Goal: Task Accomplishment & Management: Complete application form

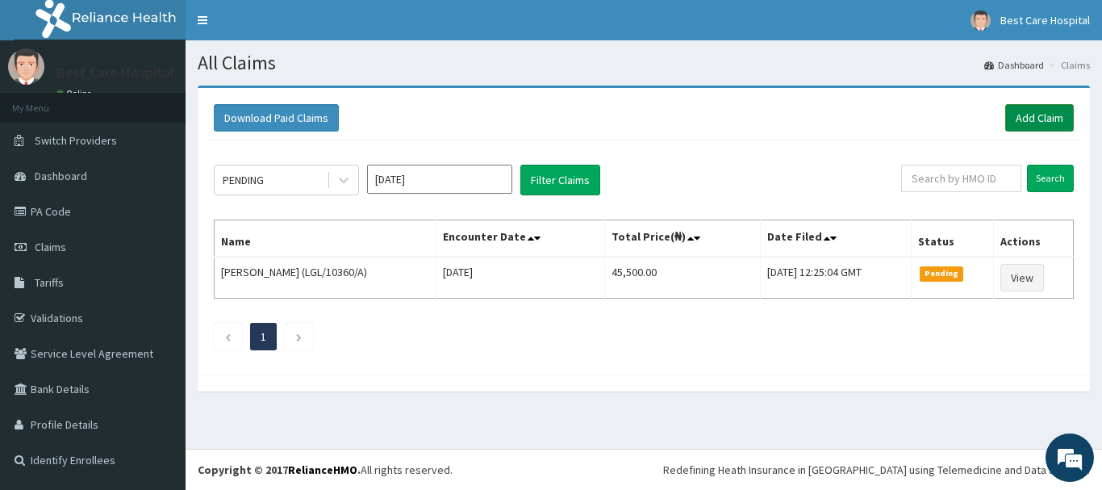
click at [1029, 117] on link "Add Claim" at bounding box center [1039, 117] width 69 height 27
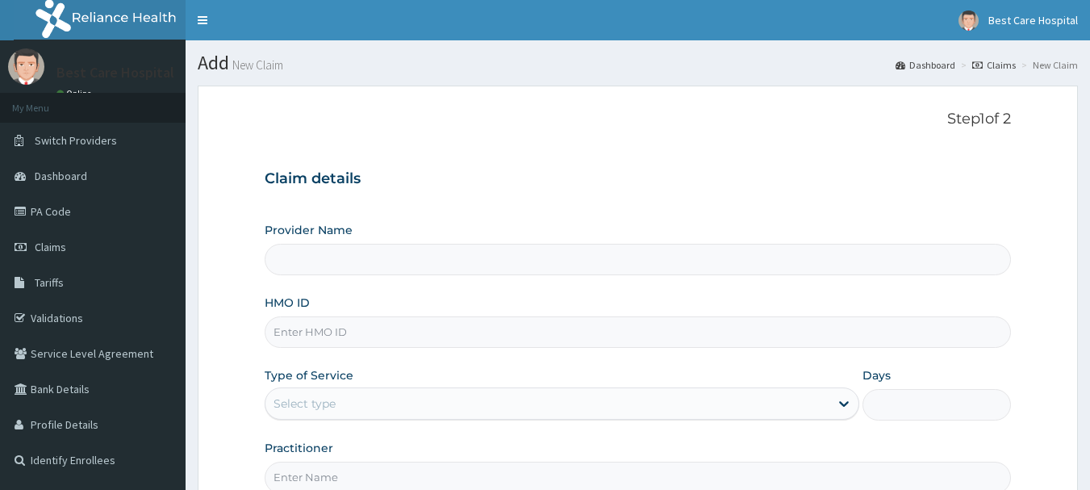
click at [353, 328] on input "HMO ID" at bounding box center [638, 331] width 747 height 31
type input "Bestcare Hospital"
paste input "VLF/10011/A"
type input "VLF/10011/A"
click at [336, 396] on div "Select type" at bounding box center [304, 403] width 62 height 16
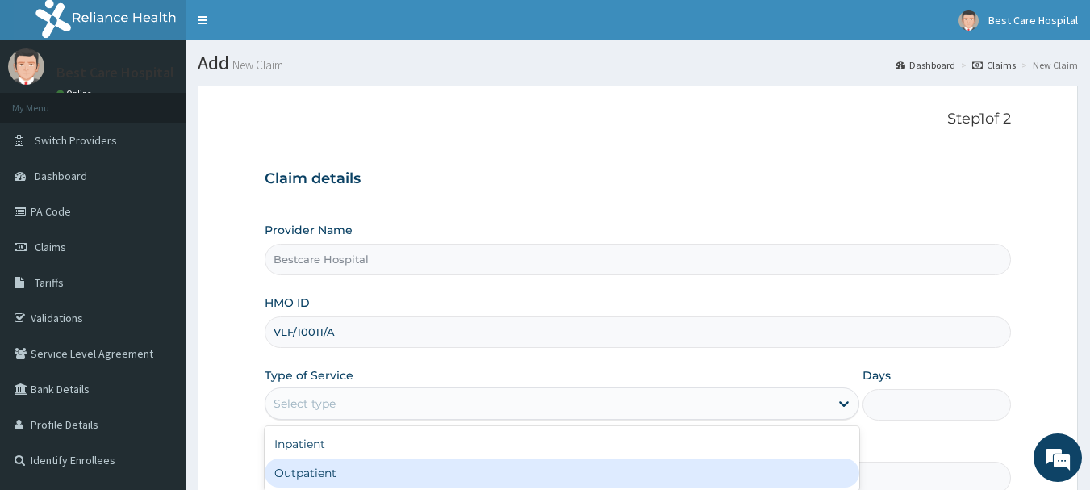
click at [307, 469] on div "Outpatient" at bounding box center [562, 472] width 595 height 29
type input "1"
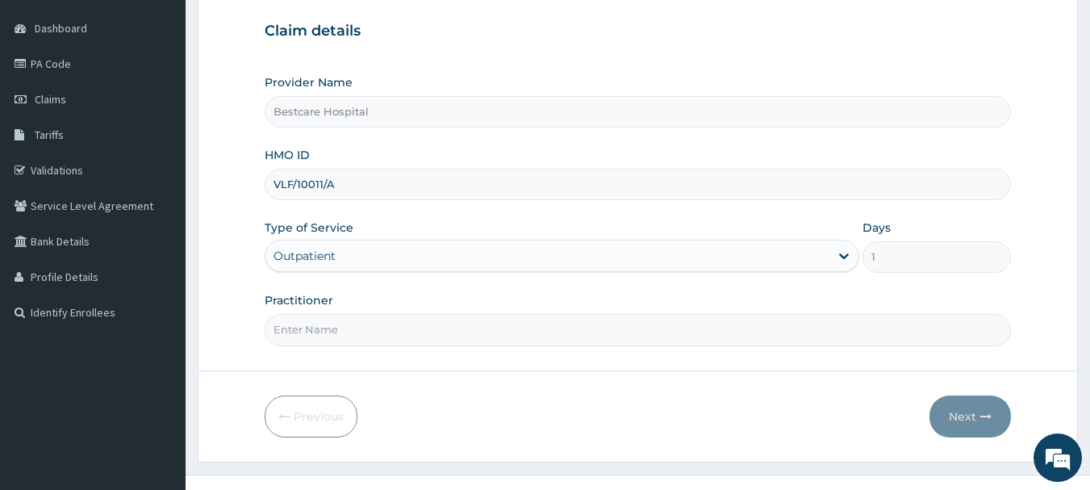
scroll to position [161, 0]
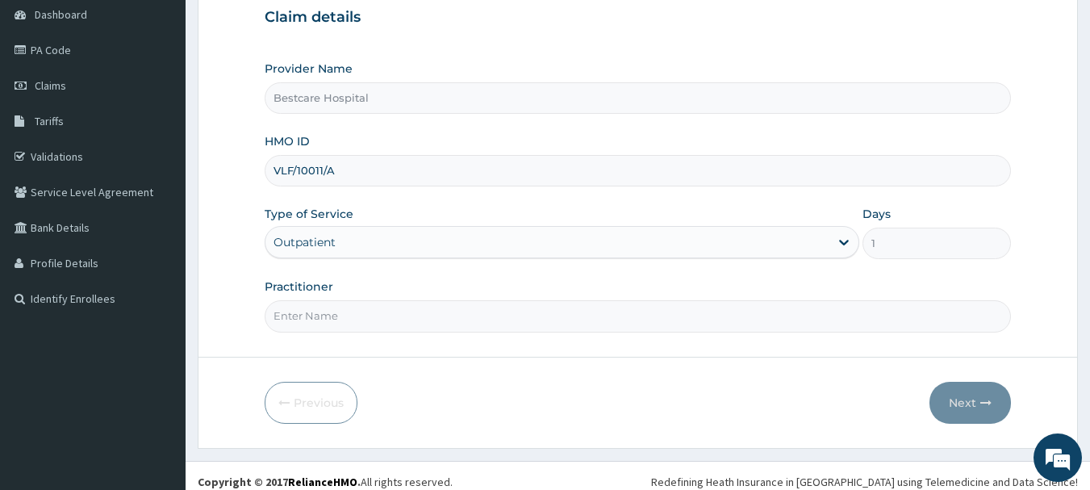
click at [342, 311] on input "Practitioner" at bounding box center [638, 315] width 747 height 31
type input "OYANNI"
click at [962, 402] on button "Next" at bounding box center [969, 403] width 81 height 42
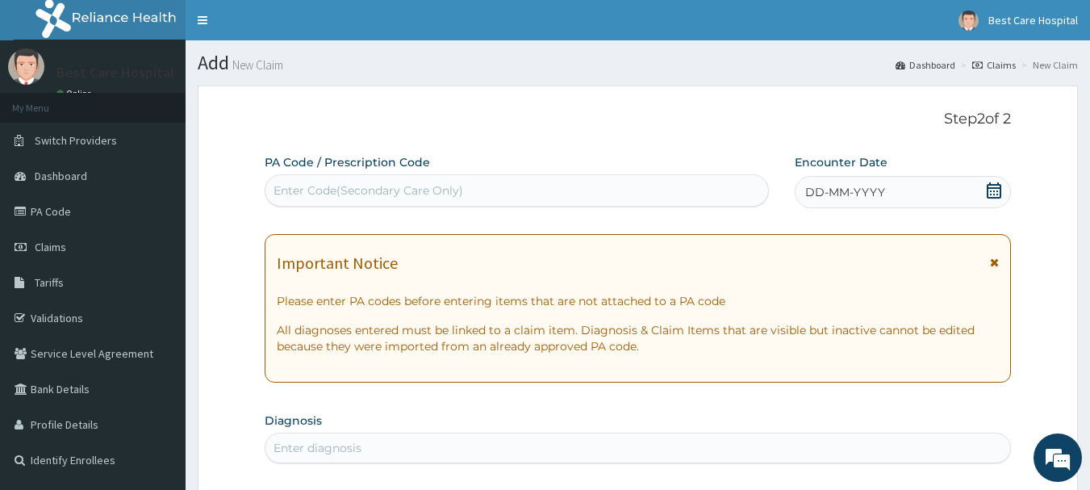
click at [400, 186] on div "Enter Code(Secondary Care Only)" at bounding box center [368, 190] width 190 height 16
paste input "PA/166794"
type input "PA/166794"
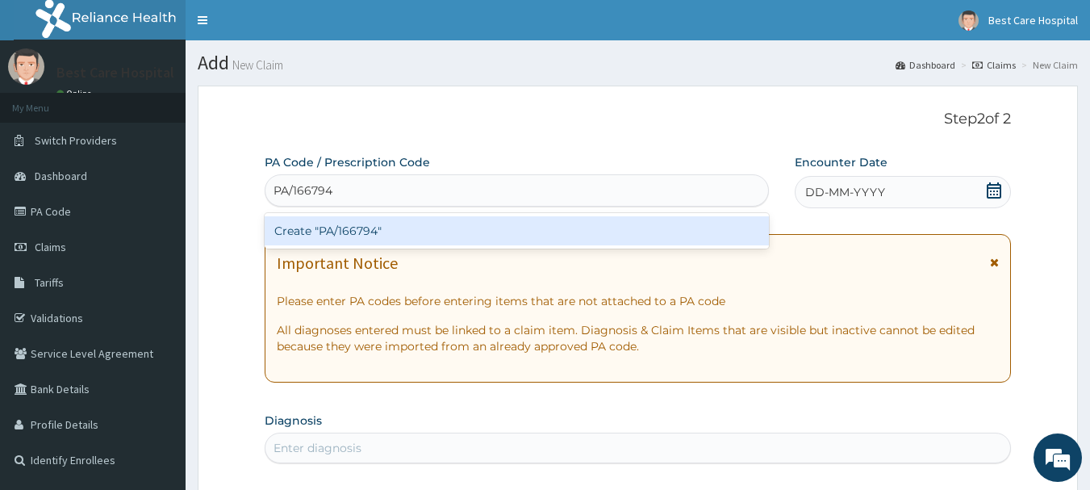
click at [340, 216] on div "Create "PA/166794"" at bounding box center [517, 230] width 505 height 29
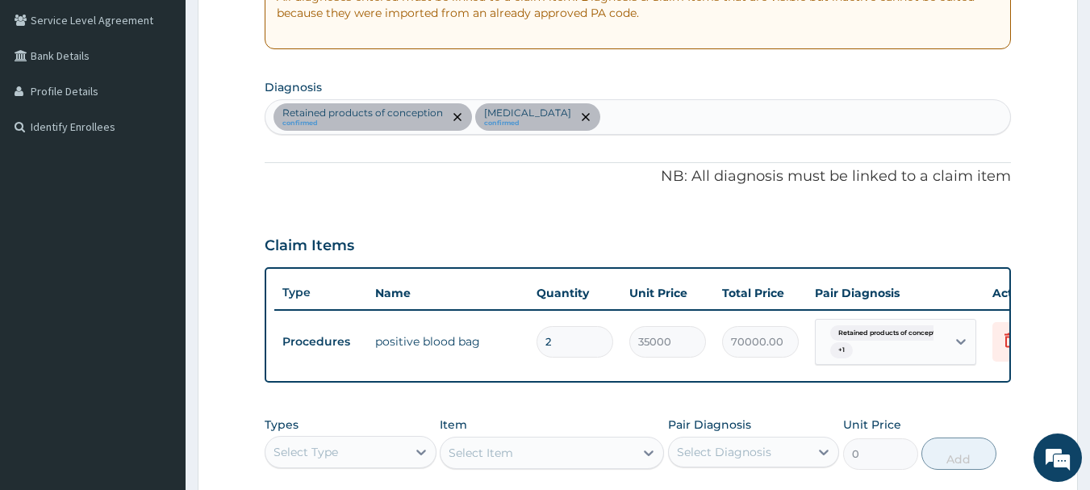
scroll to position [293, 0]
